Goal: Leave review/rating

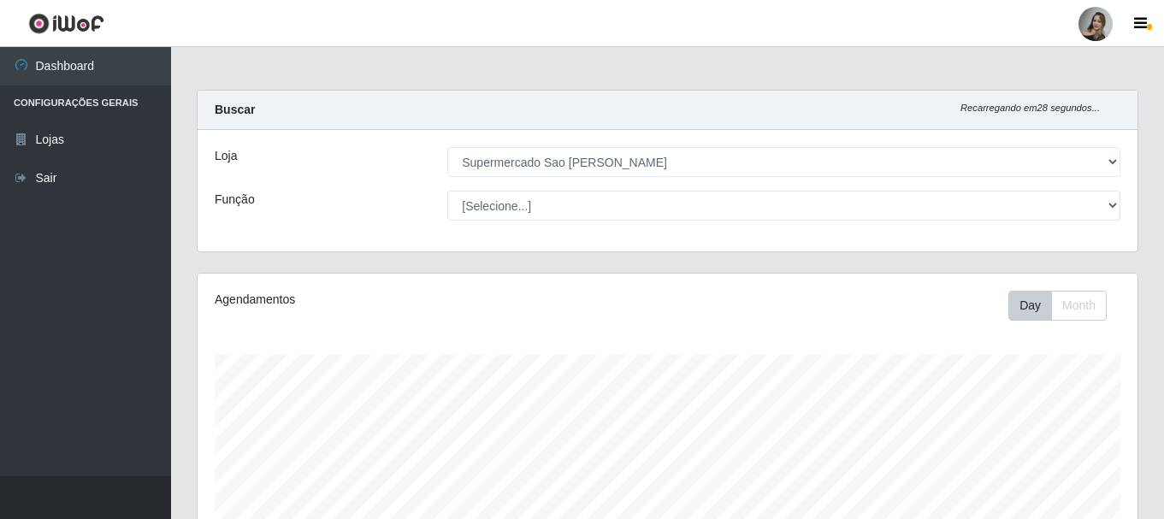
select select "383"
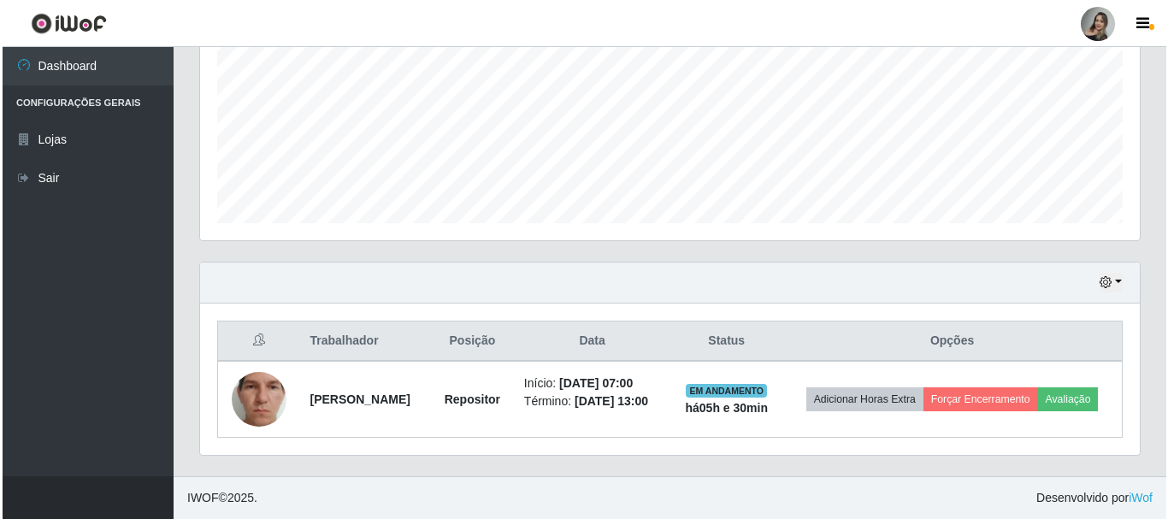
scroll to position [355, 940]
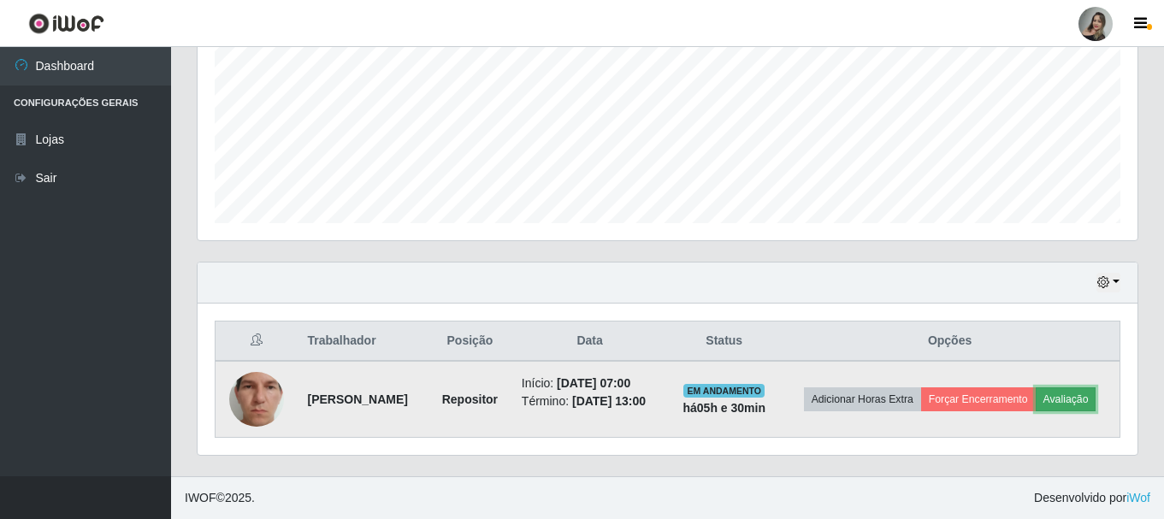
click at [1036, 408] on button "Avaliação" at bounding box center [1066, 399] width 61 height 24
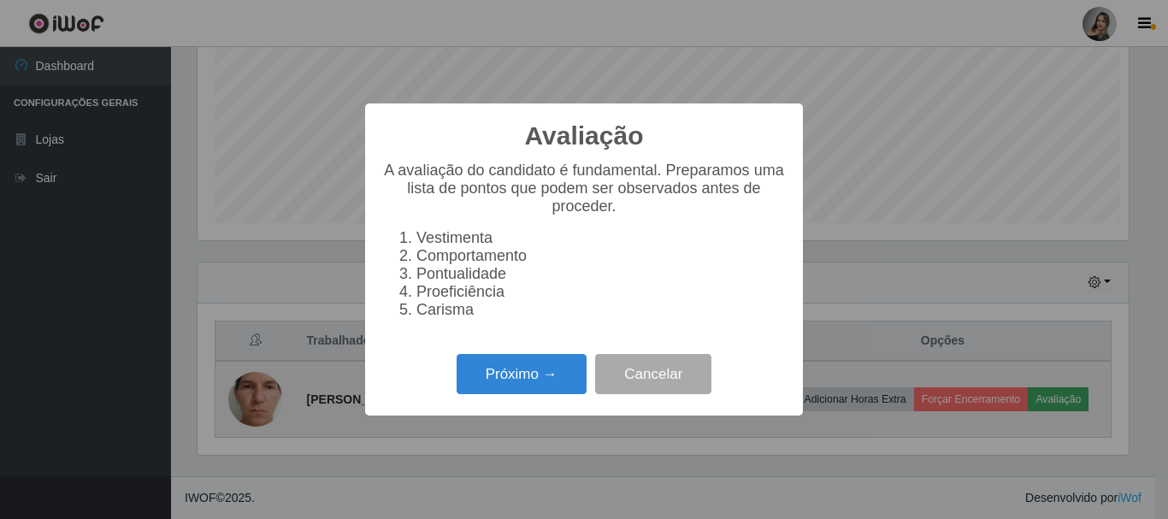
scroll to position [355, 931]
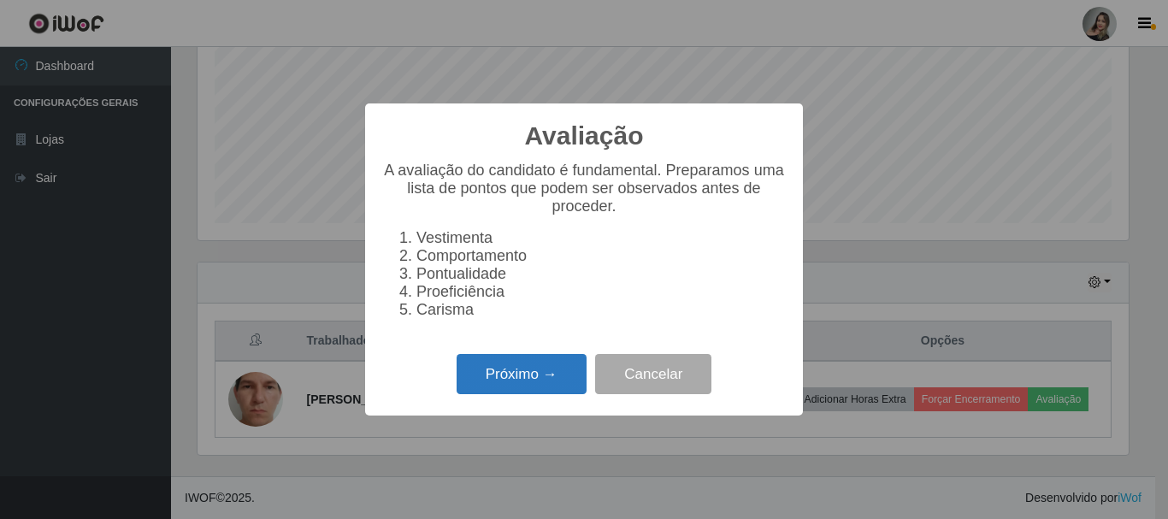
click at [489, 380] on button "Próximo →" at bounding box center [522, 374] width 130 height 40
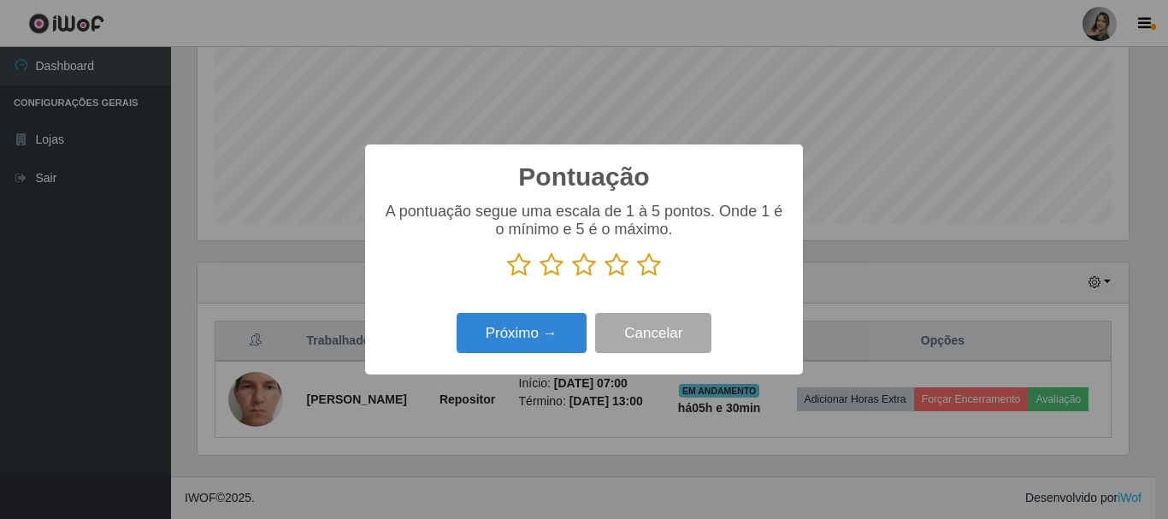
scroll to position [854768, 854192]
click at [546, 269] on icon at bounding box center [552, 265] width 24 height 26
click at [540, 278] on input "radio" at bounding box center [540, 278] width 0 height 0
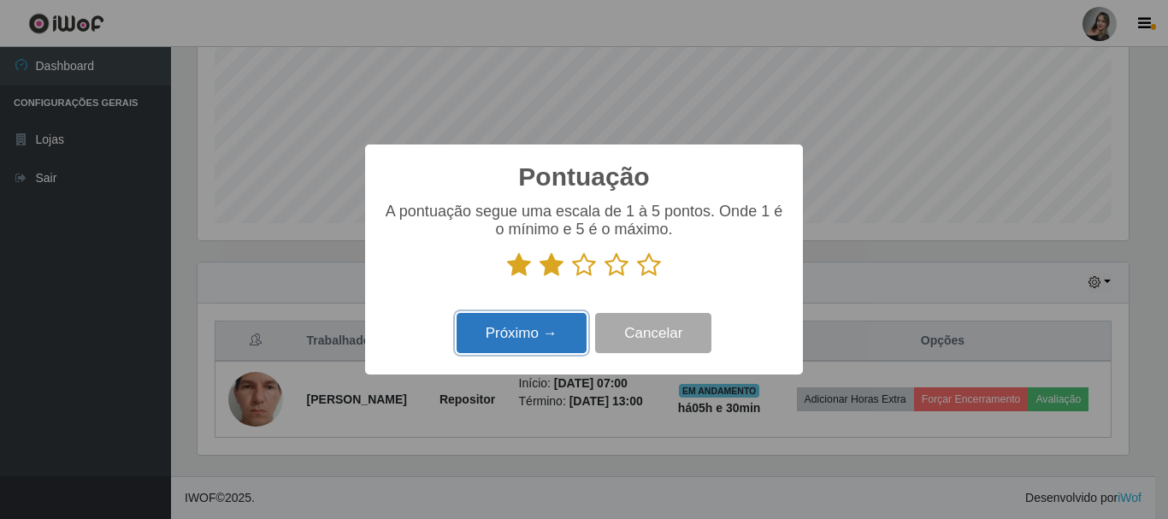
click at [540, 317] on button "Próximo →" at bounding box center [522, 333] width 130 height 40
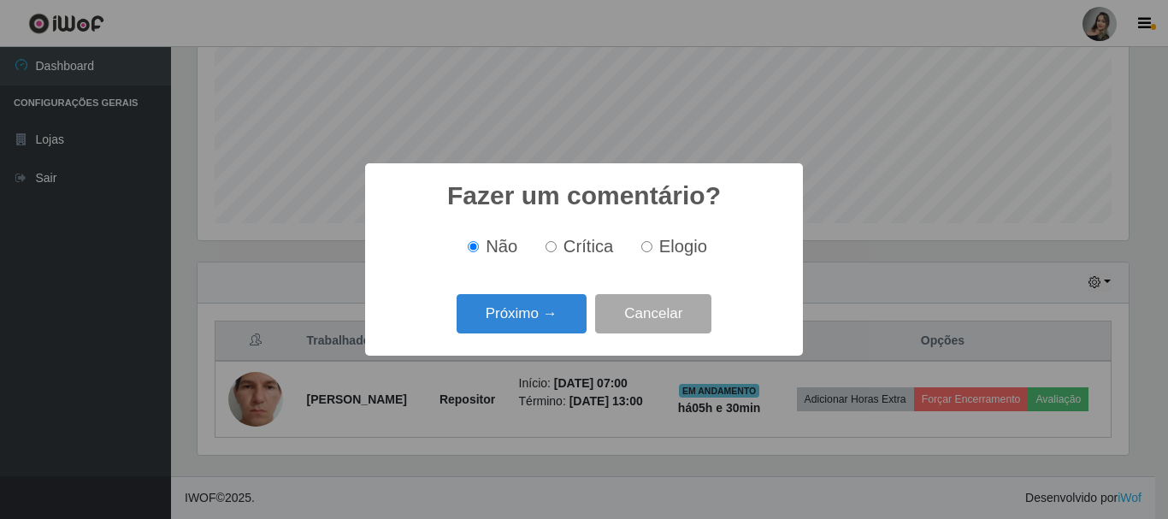
click at [540, 317] on button "Próximo →" at bounding box center [522, 314] width 130 height 40
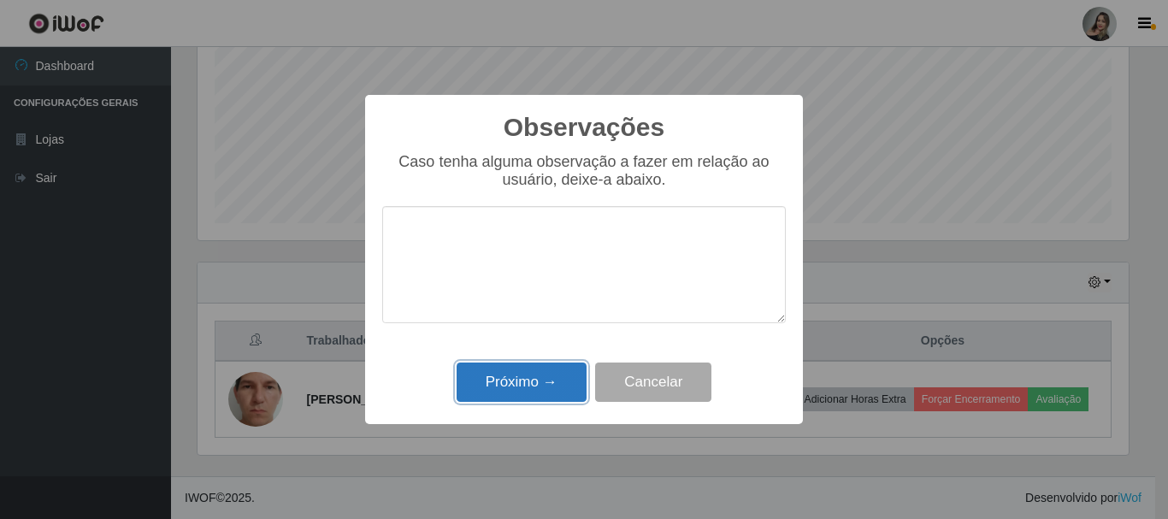
click at [540, 379] on button "Próximo →" at bounding box center [522, 383] width 130 height 40
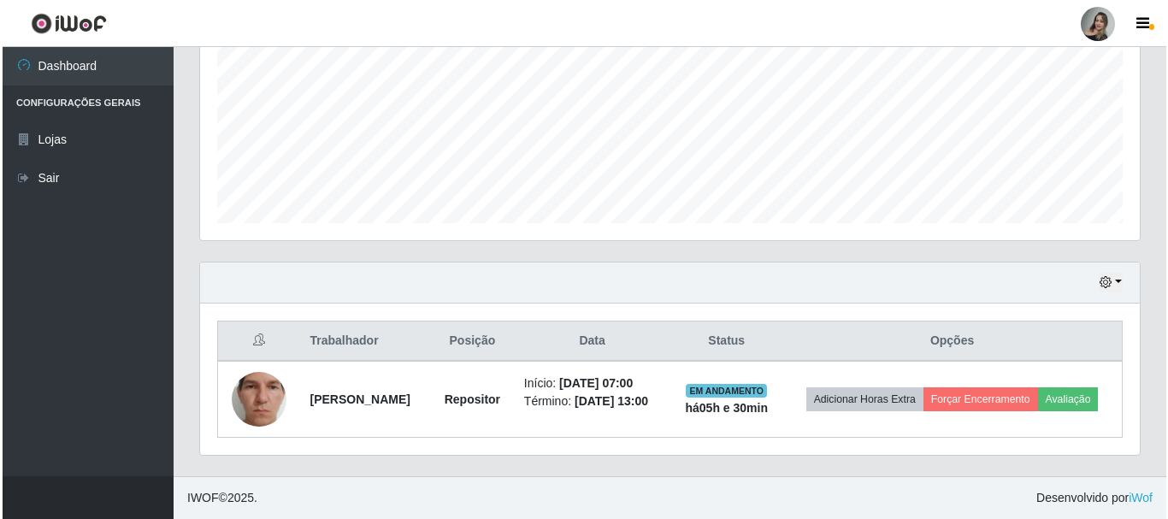
scroll to position [388, 0]
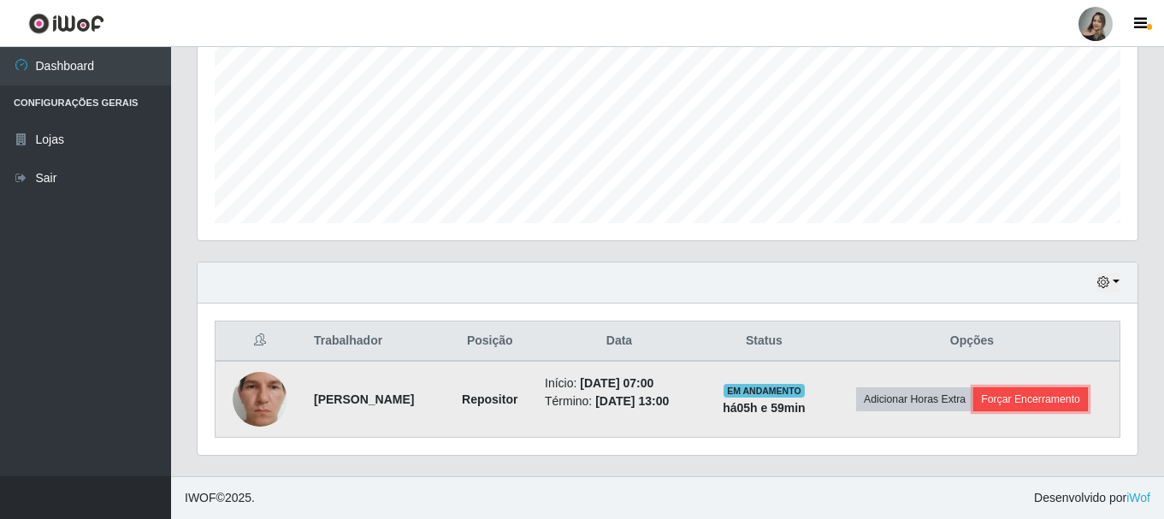
click at [1033, 398] on button "Forçar Encerramento" at bounding box center [1030, 399] width 115 height 24
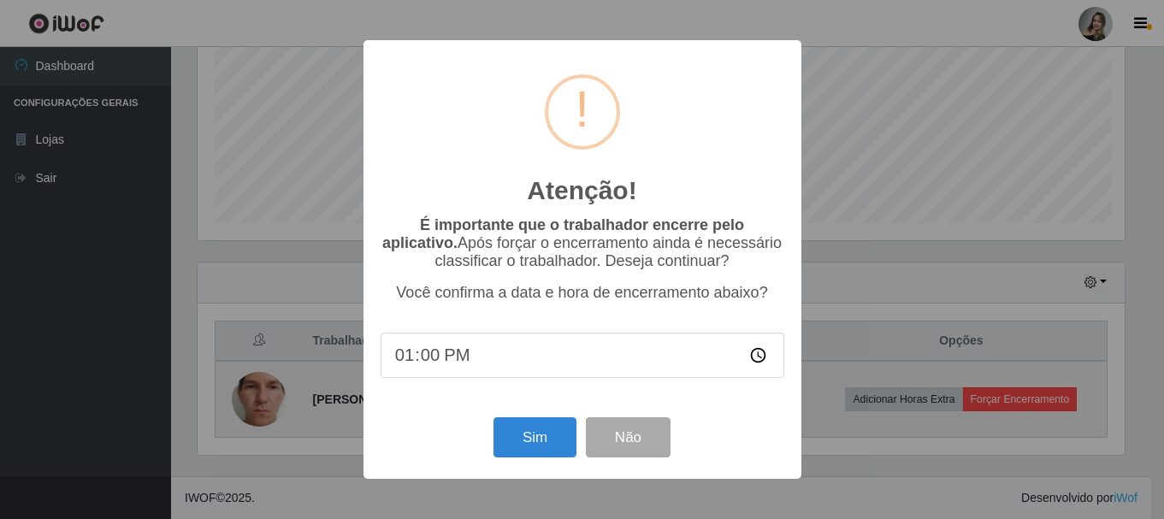
scroll to position [355, 931]
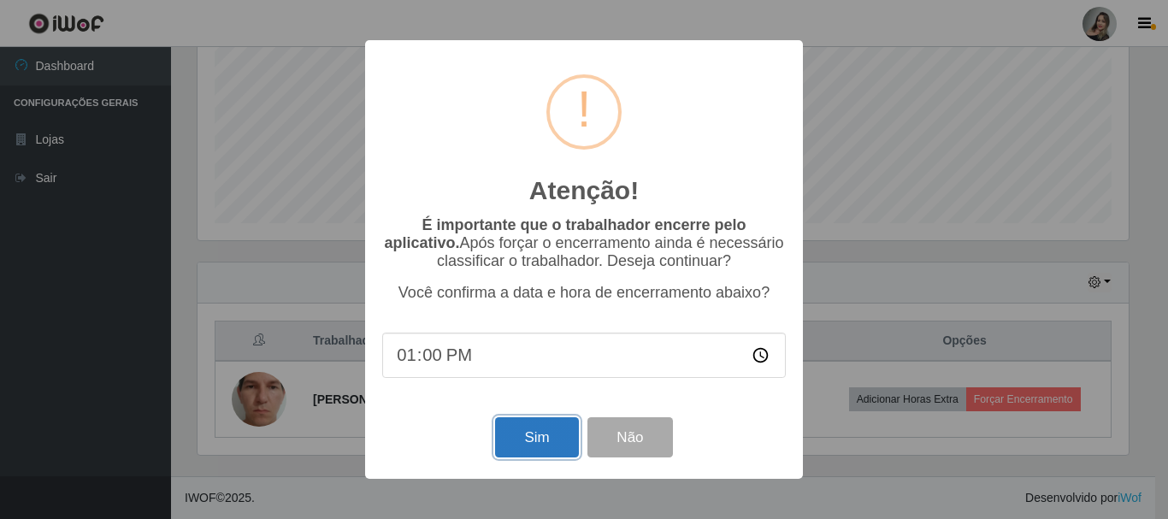
click at [539, 440] on button "Sim" at bounding box center [536, 437] width 83 height 40
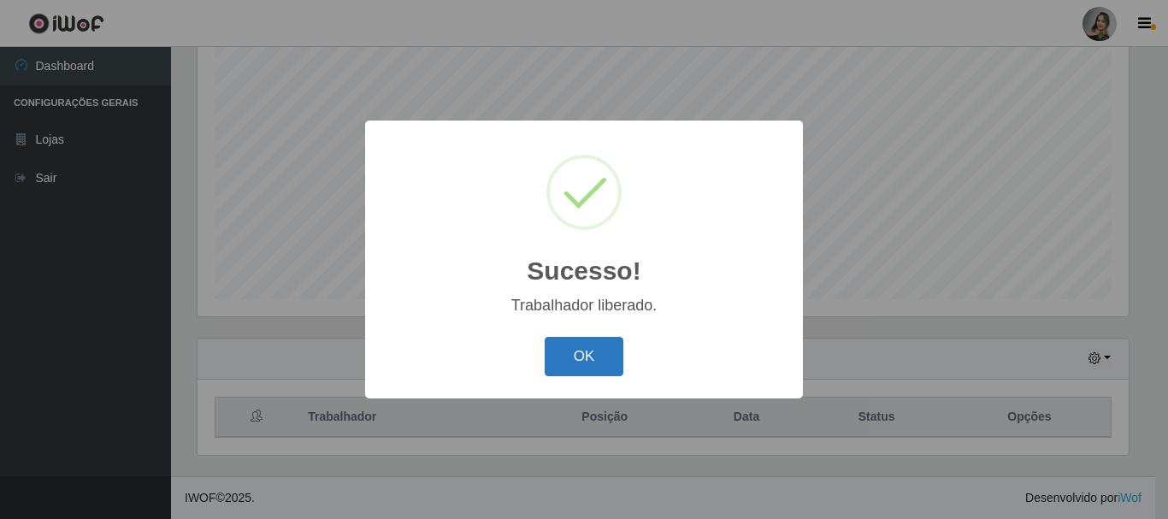
click at [593, 362] on button "OK" at bounding box center [585, 357] width 80 height 40
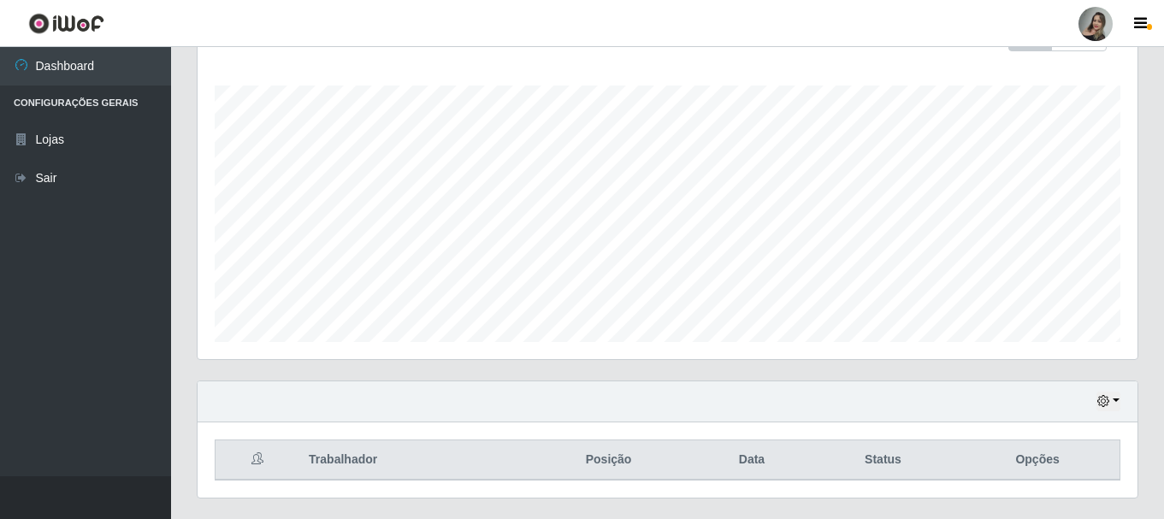
scroll to position [312, 0]
